Goal: Navigation & Orientation: Find specific page/section

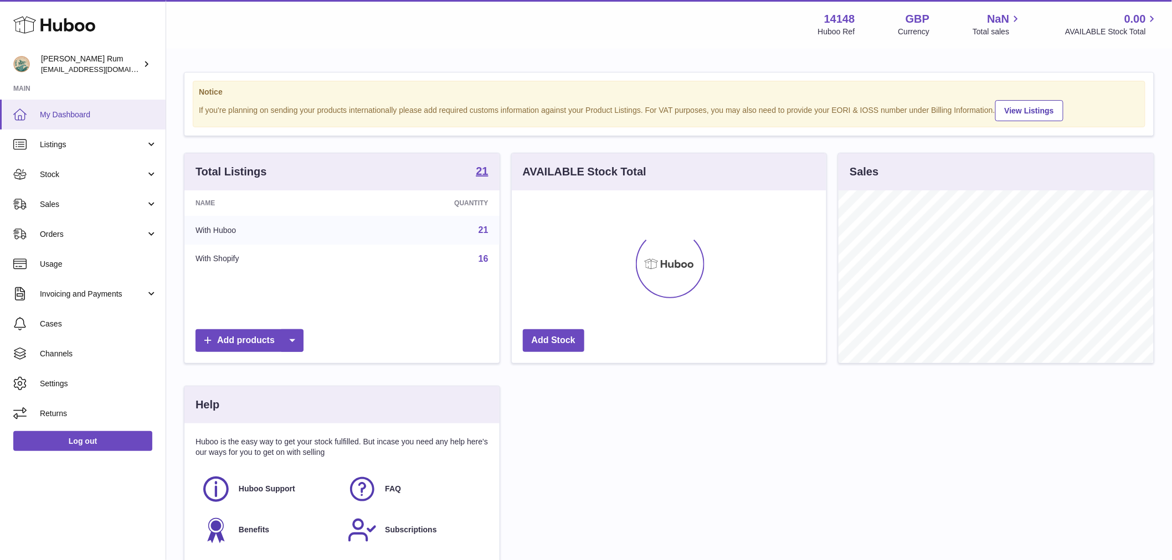
scroll to position [173, 315]
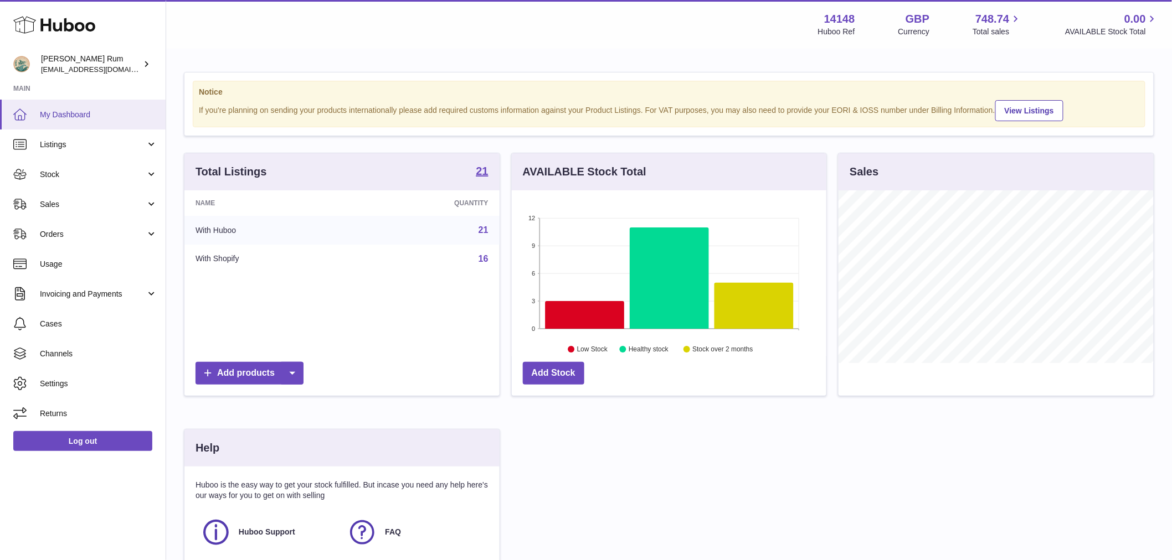
scroll to position [173, 315]
click at [96, 145] on span "Listings" at bounding box center [93, 145] width 106 height 11
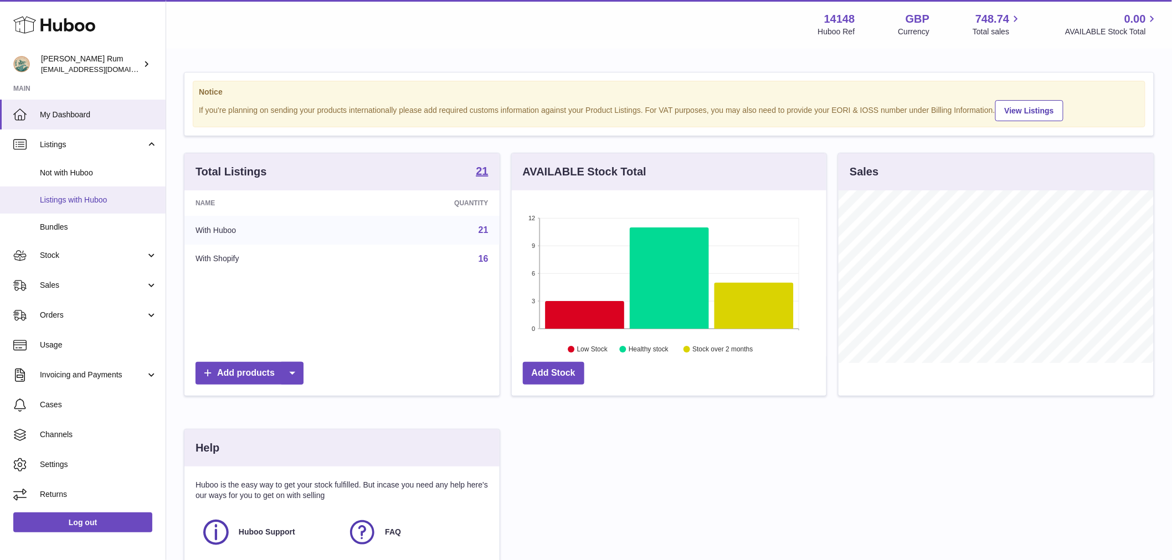
click at [104, 198] on span "Listings with Huboo" at bounding box center [98, 200] width 117 height 11
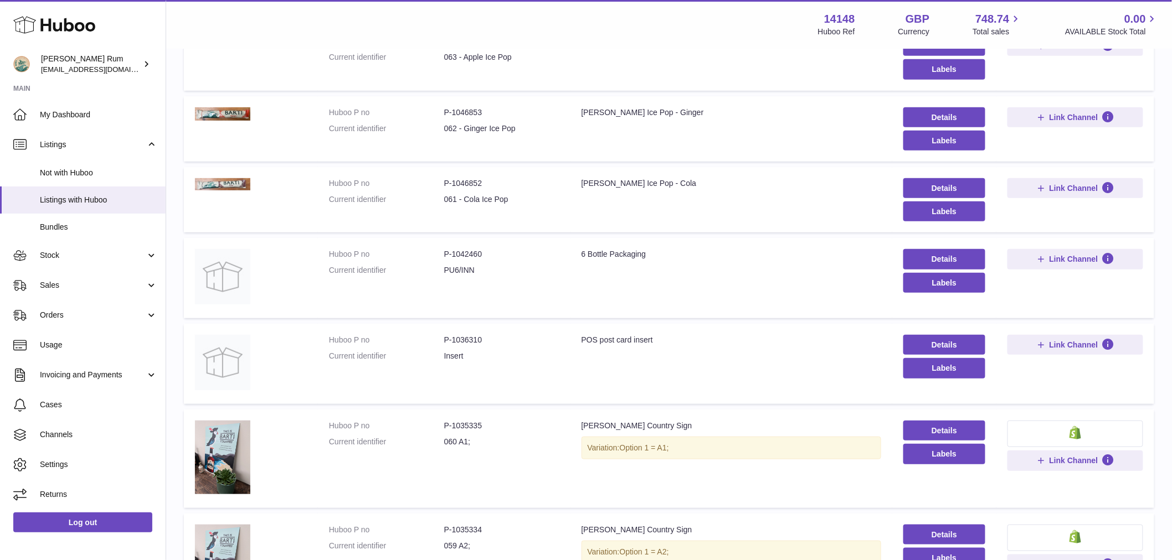
scroll to position [126, 0]
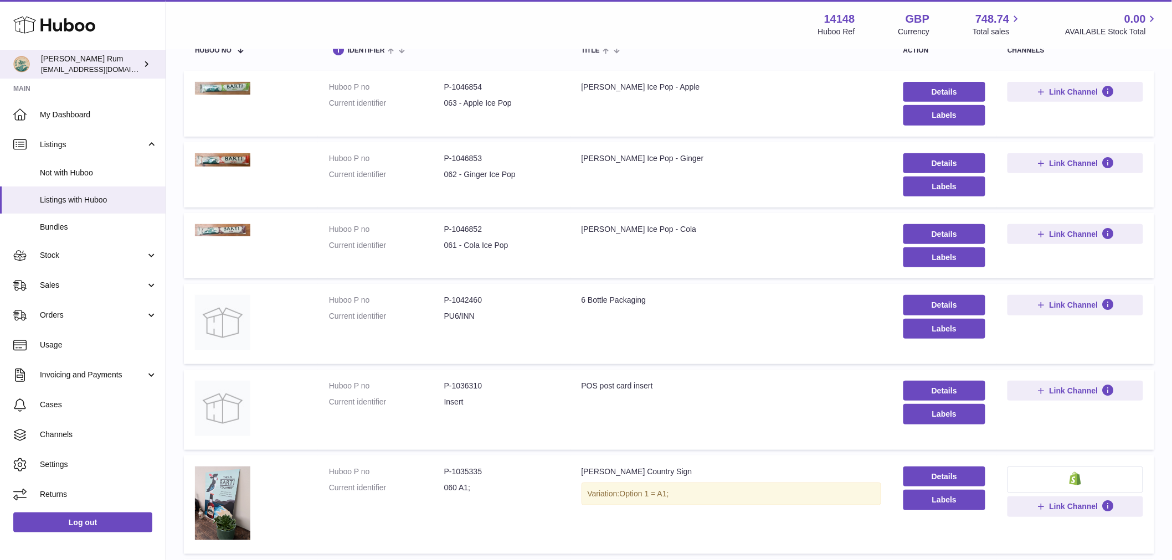
click at [89, 72] on span "[EMAIL_ADDRESS][DOMAIN_NAME]" at bounding box center [102, 69] width 122 height 9
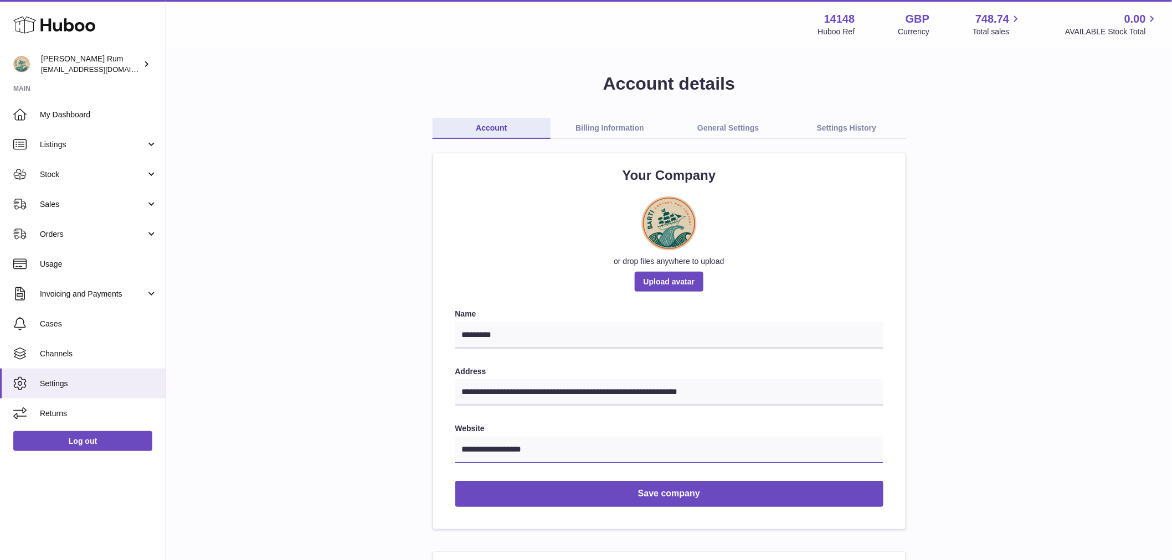
drag, startPoint x: 558, startPoint y: 449, endPoint x: 450, endPoint y: 449, distance: 108.5
click at [450, 449] on div "**********" at bounding box center [669, 341] width 472 height 376
click at [68, 128] on link "My Dashboard" at bounding box center [83, 115] width 166 height 30
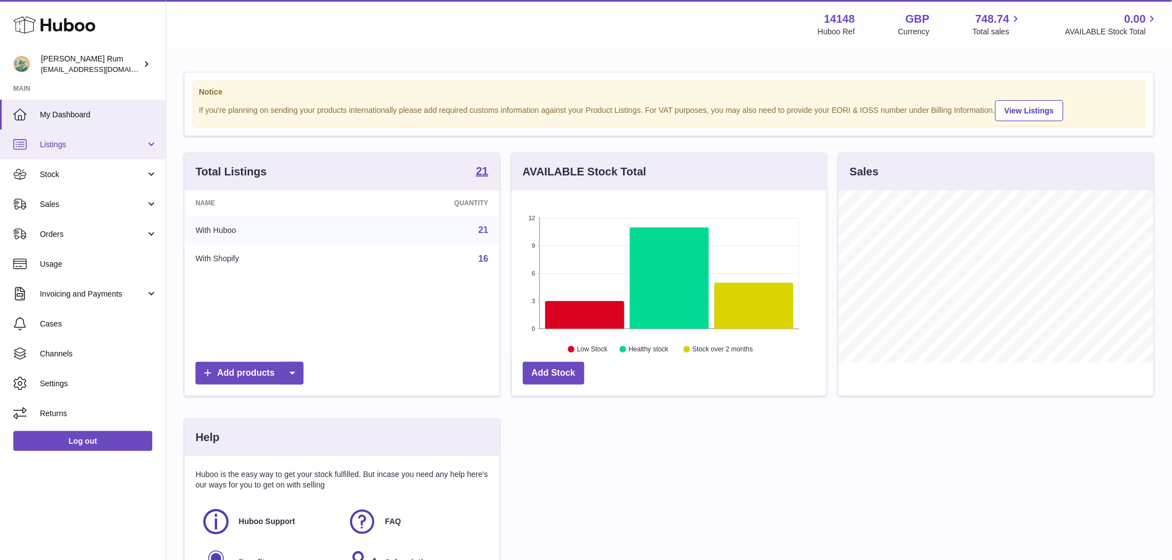
scroll to position [173, 315]
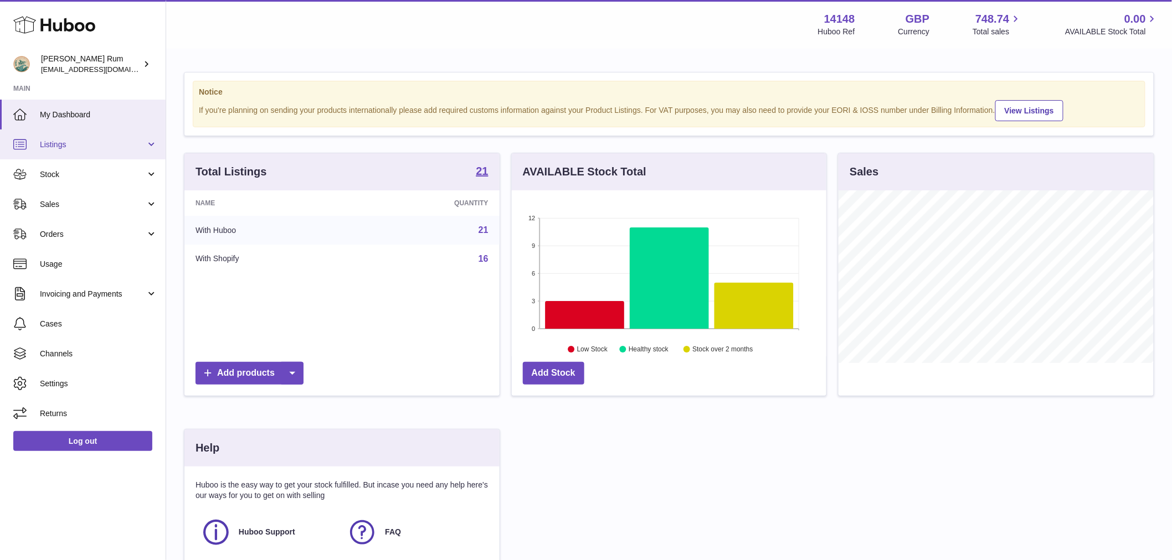
click at [80, 151] on link "Listings" at bounding box center [83, 145] width 166 height 30
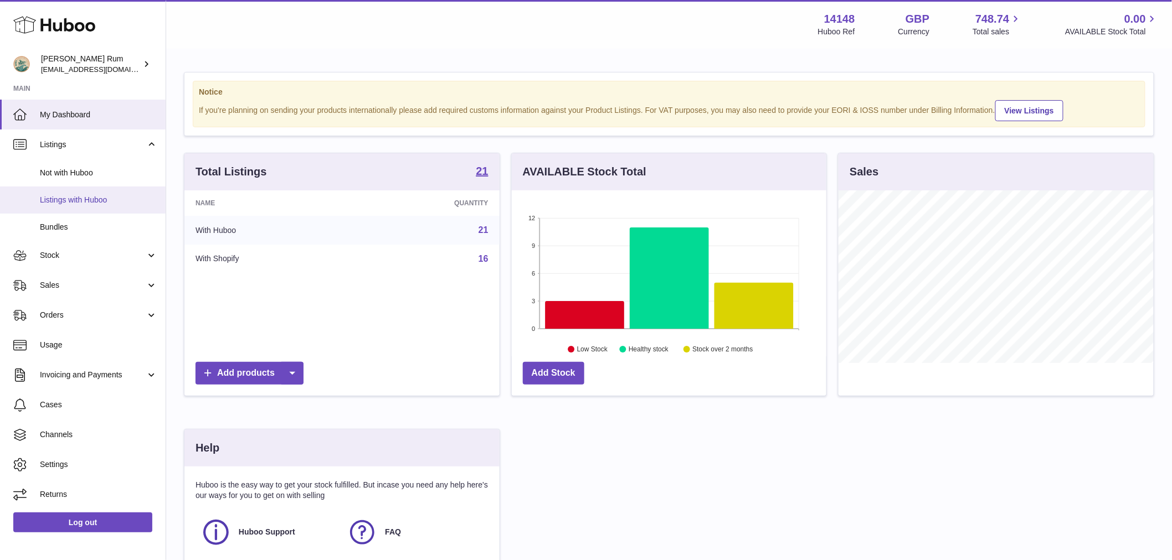
click at [104, 189] on link "Listings with Huboo" at bounding box center [83, 200] width 166 height 27
